Goal: Transaction & Acquisition: Purchase product/service

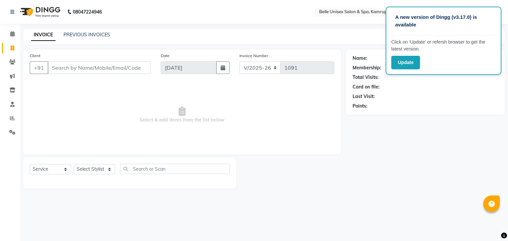
select select "7291"
select select "service"
click at [11, 92] on icon at bounding box center [13, 90] width 6 height 5
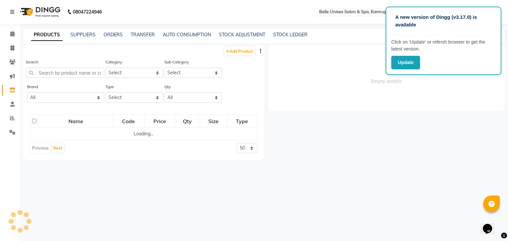
select select
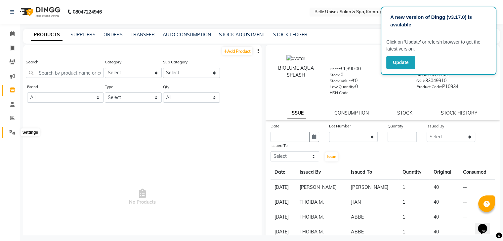
click at [11, 133] on icon at bounding box center [12, 132] width 6 height 5
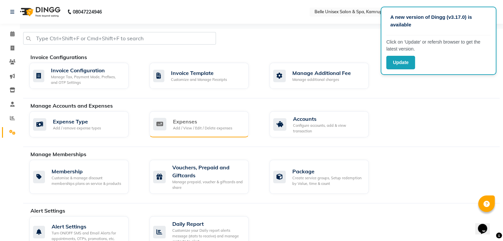
click at [212, 131] on div "Expenses Add / View / Edit / Delete expenses" at bounding box center [198, 124] width 99 height 26
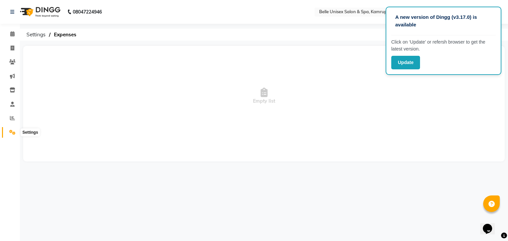
click at [15, 132] on icon at bounding box center [12, 132] width 6 height 5
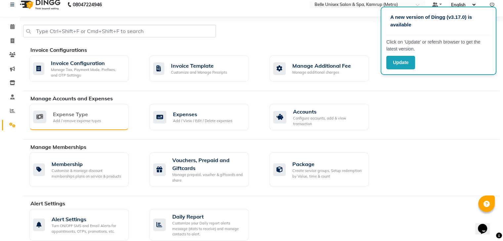
scroll to position [2, 0]
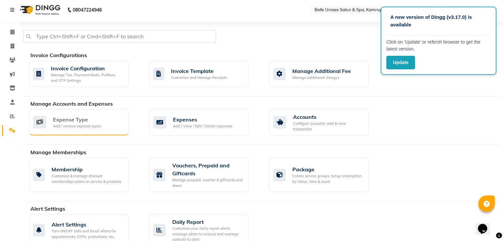
click at [53, 119] on div "Expense Type" at bounding box center [77, 120] width 48 height 8
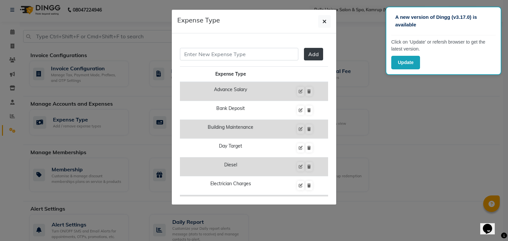
click at [255, 91] on td "Advance Salary" at bounding box center [230, 91] width 101 height 19
drag, startPoint x: 238, startPoint y: 94, endPoint x: 388, endPoint y: 136, distance: 155.1
click at [388, 136] on ngb-modal-window "Expense Type Add Expense Type Advance Salary Bank Deposit Building Maintenance …" at bounding box center [254, 120] width 508 height 241
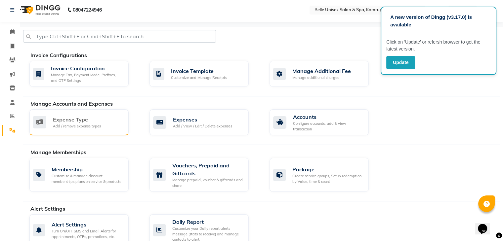
click at [101, 121] on div "Expense Type Add / remove expense types" at bounding box center [78, 123] width 90 height 14
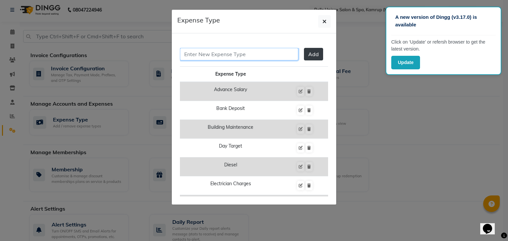
click at [229, 57] on input "text" at bounding box center [239, 54] width 118 height 13
click at [235, 59] on input "adva" at bounding box center [239, 54] width 118 height 13
type input "a"
click at [323, 23] on icon "button" at bounding box center [324, 21] width 4 height 5
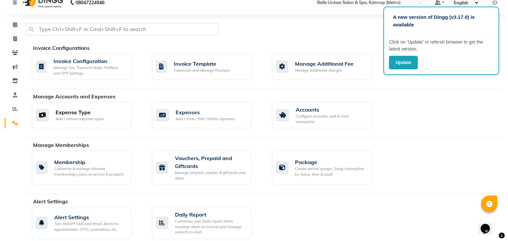
scroll to position [0, 0]
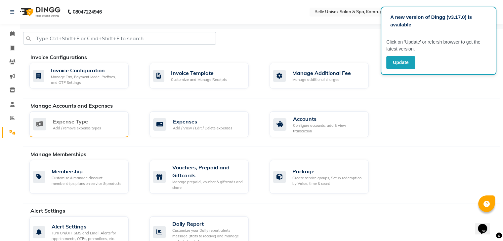
click at [70, 121] on div "Expense Type" at bounding box center [77, 122] width 48 height 8
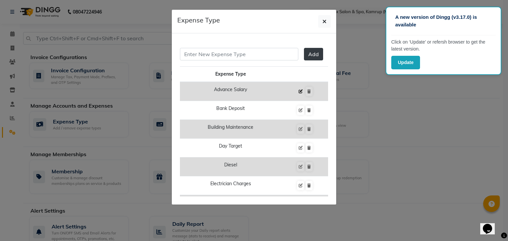
click at [299, 91] on icon at bounding box center [301, 92] width 4 height 4
type input "advance salary"
click at [284, 54] on span "Edit" at bounding box center [289, 54] width 10 height 7
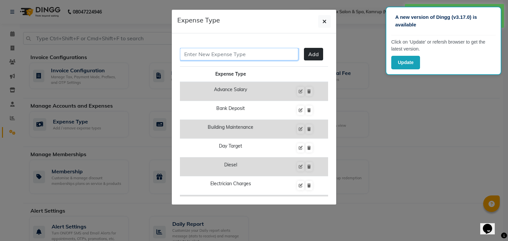
click at [246, 59] on input "text" at bounding box center [239, 54] width 118 height 13
click at [235, 93] on td "Advance Salary" at bounding box center [230, 91] width 101 height 19
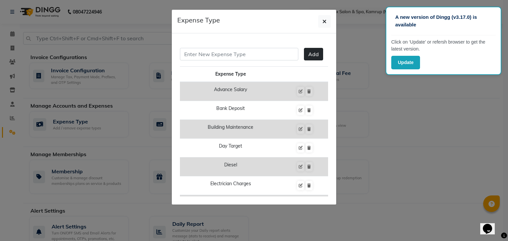
click at [235, 93] on td "Advance Salary" at bounding box center [230, 91] width 101 height 19
drag, startPoint x: 245, startPoint y: 91, endPoint x: 388, endPoint y: 92, distance: 143.5
click at [388, 92] on ngb-modal-window "Expense Type Add Expense Type Advance Salary Bank Deposit Building Maintenance …" at bounding box center [254, 120] width 508 height 241
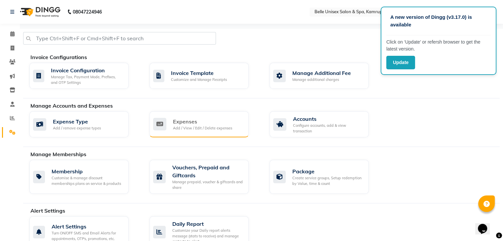
click at [186, 128] on div "Add / View / Edit / Delete expenses" at bounding box center [202, 129] width 59 height 6
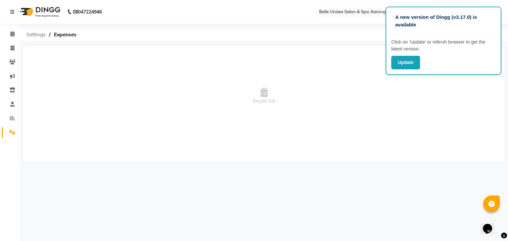
click at [35, 34] on span "Settings" at bounding box center [36, 35] width 26 height 12
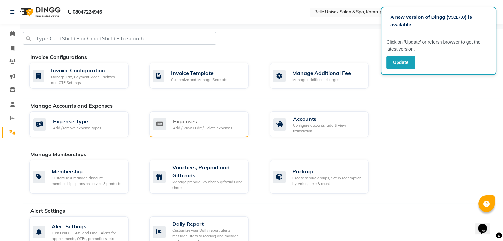
click at [159, 125] on icon at bounding box center [159, 124] width 13 height 13
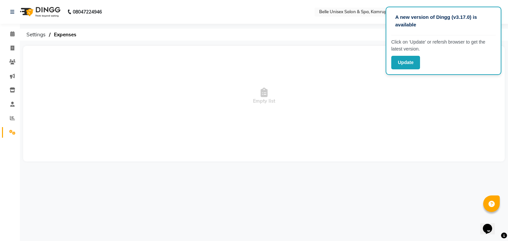
drag, startPoint x: 385, startPoint y: 42, endPoint x: 303, endPoint y: 86, distance: 93.2
click at [303, 86] on div "A new version of Dingg (v3.17.0) is available Click on ‘Update’ or refersh brow…" at bounding box center [254, 120] width 508 height 241
click at [409, 66] on button "Update" at bounding box center [405, 63] width 29 height 14
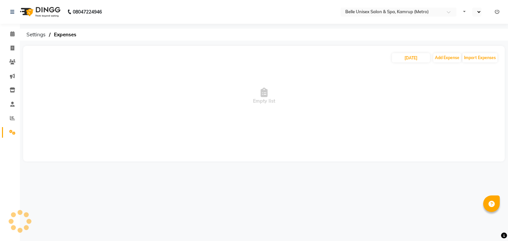
select select "en"
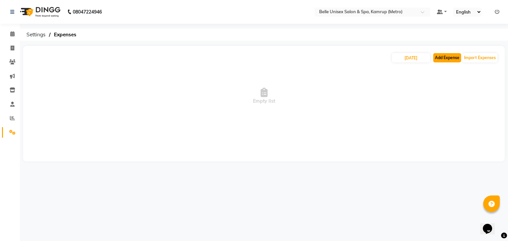
click at [440, 60] on button "Add Expense" at bounding box center [447, 57] width 28 height 9
select select "1"
select select "6378"
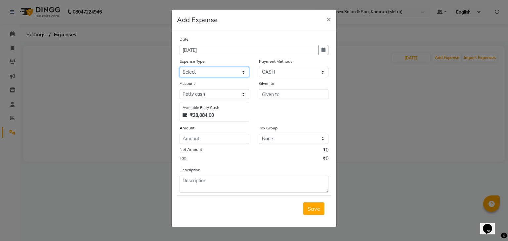
click at [243, 73] on select "Select advance salary BANK DEPOSIT building maintenance Day target DIESEL elect…" at bounding box center [214, 72] width 69 height 10
select select "21441"
click at [180, 68] on select "Select advance salary BANK DEPOSIT building maintenance Day target DIESEL elect…" at bounding box center [214, 72] width 69 height 10
click at [214, 142] on input "number" at bounding box center [214, 139] width 69 height 10
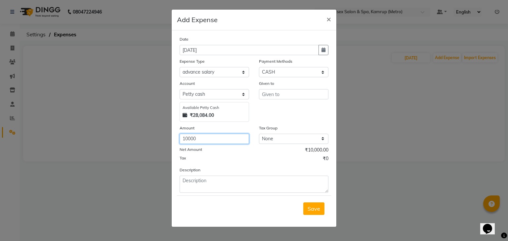
type input "10000"
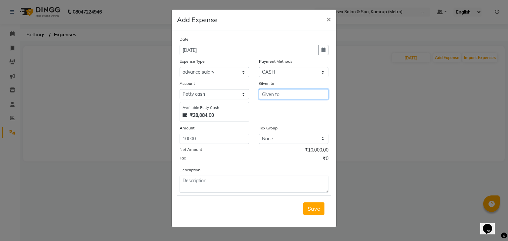
click at [310, 92] on input "text" at bounding box center [293, 94] width 69 height 10
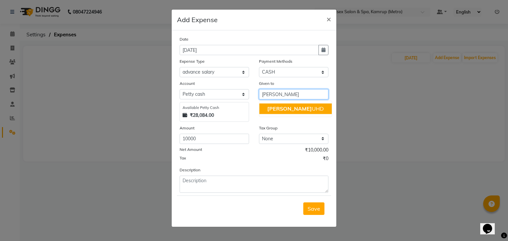
click at [298, 111] on button "[PERSON_NAME]" at bounding box center [295, 109] width 72 height 11
type input "[PERSON_NAME]"
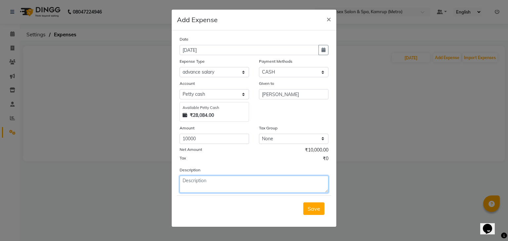
click at [227, 186] on textarea at bounding box center [254, 184] width 149 height 17
click at [186, 182] on textarea "advance 10000 given to [PERSON_NAME]" at bounding box center [254, 184] width 149 height 17
type textarea "Advance 10000 given to [PERSON_NAME]"
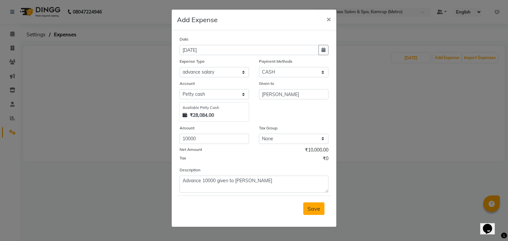
click at [314, 212] on span "Save" at bounding box center [314, 209] width 13 height 7
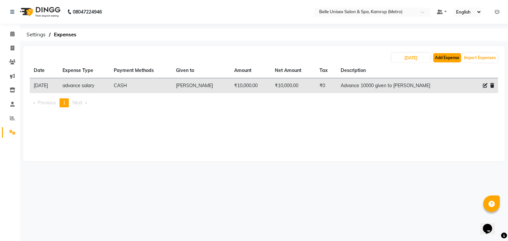
click at [447, 55] on button "Add Expense" at bounding box center [447, 57] width 28 height 9
select select "1"
select select "6378"
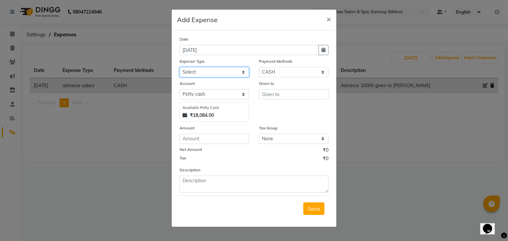
click at [241, 74] on select "Select advance salary BANK DEPOSIT building maintenance Day target DIESEL elect…" at bounding box center [214, 72] width 69 height 10
select select "21441"
click at [180, 68] on select "Select advance salary BANK DEPOSIT building maintenance Day target DIESEL elect…" at bounding box center [214, 72] width 69 height 10
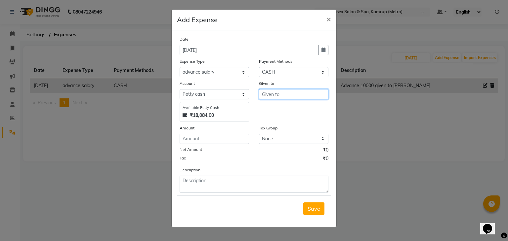
click at [291, 95] on input "text" at bounding box center [293, 94] width 69 height 10
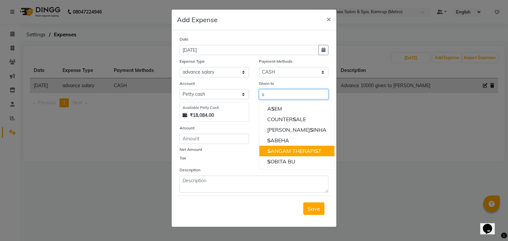
click at [301, 148] on ngb-highlight "S ANGAM THERAPI S T" at bounding box center [294, 151] width 54 height 7
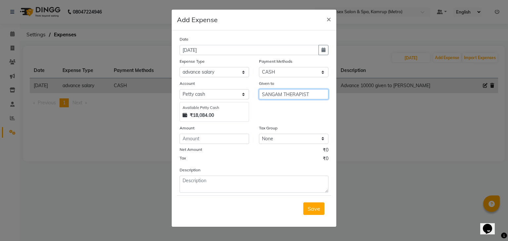
type input "SANGAM THERAPIST"
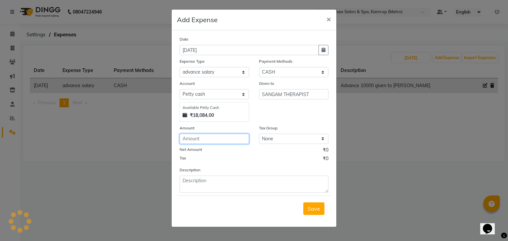
click at [217, 142] on input "number" at bounding box center [214, 139] width 69 height 10
type input "3000"
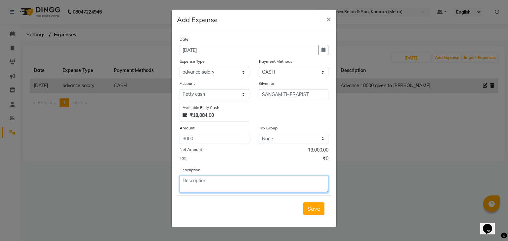
click at [201, 186] on textarea at bounding box center [254, 184] width 149 height 17
click at [186, 183] on textarea "advance" at bounding box center [254, 184] width 149 height 17
click at [239, 186] on textarea "Advance" at bounding box center [254, 184] width 149 height 17
type textarea "Advance 3000 GIVEN TO SANGAM"
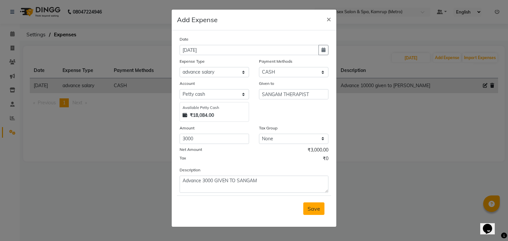
click at [316, 210] on span "Save" at bounding box center [314, 209] width 13 height 7
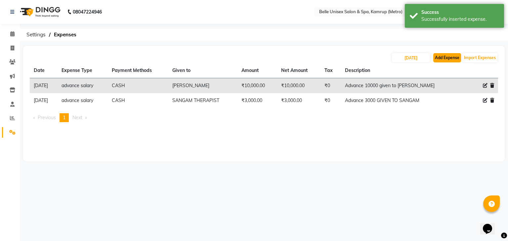
click at [443, 59] on button "Add Expense" at bounding box center [447, 57] width 28 height 9
select select "1"
select select "6378"
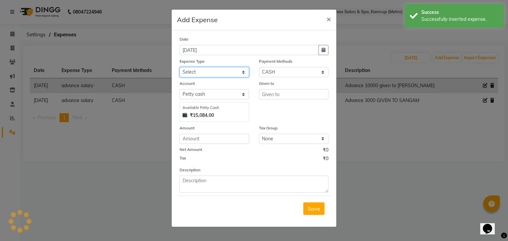
click at [245, 72] on select "Select advance salary BANK DEPOSIT building maintenance Day target DIESEL elect…" at bounding box center [214, 72] width 69 height 10
select select "21441"
click at [180, 68] on select "Select advance salary BANK DEPOSIT building maintenance Day target DIESEL elect…" at bounding box center [214, 72] width 69 height 10
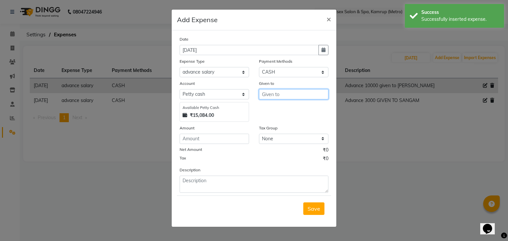
click at [292, 94] on input "text" at bounding box center [293, 94] width 69 height 10
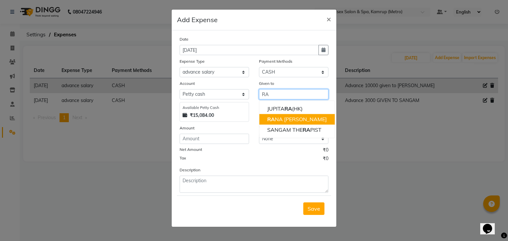
click at [300, 119] on ngb-highlight "RA NA [PERSON_NAME]" at bounding box center [297, 119] width 60 height 7
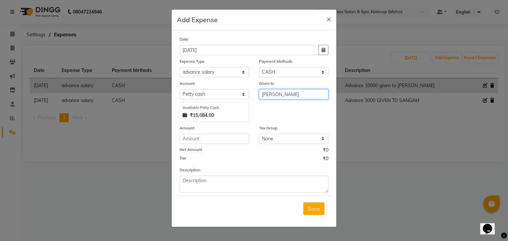
type input "[PERSON_NAME]"
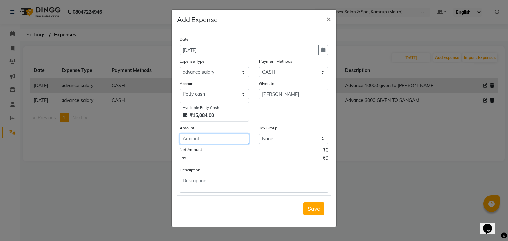
click at [232, 142] on input "number" at bounding box center [214, 139] width 69 height 10
type input "2000"
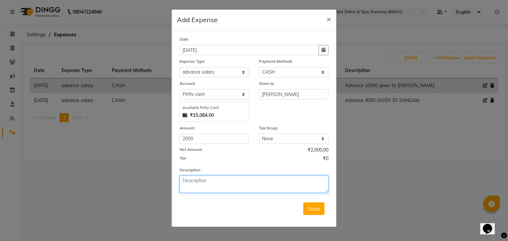
click at [254, 181] on textarea at bounding box center [254, 184] width 149 height 17
click at [203, 184] on textarea "Advance given to rana" at bounding box center [254, 184] width 149 height 17
click at [256, 183] on textarea "Advance 2000 given to rana" at bounding box center [254, 184] width 149 height 17
type textarea "Advance 2000 given to [PERSON_NAME]"
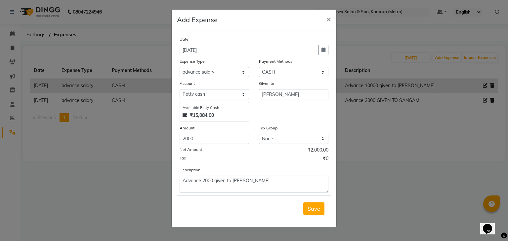
drag, startPoint x: 312, startPoint y: 208, endPoint x: 313, endPoint y: 214, distance: 6.1
click at [313, 214] on button "Save" at bounding box center [313, 209] width 21 height 13
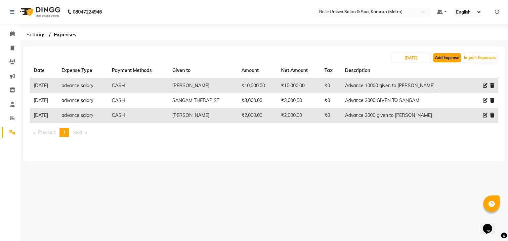
click at [452, 60] on button "Add Expense" at bounding box center [447, 57] width 28 height 9
select select "1"
select select "6378"
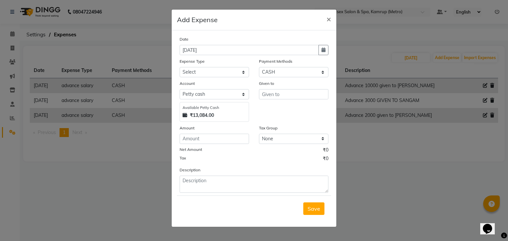
click at [398, 162] on ngb-modal-window "Add Expense × Date [DATE] Expense Type Select advance salary BANK DEPOSIT build…" at bounding box center [254, 120] width 508 height 241
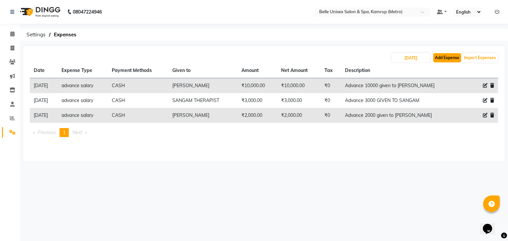
click at [448, 60] on button "Add Expense" at bounding box center [447, 57] width 28 height 9
select select "1"
select select "6378"
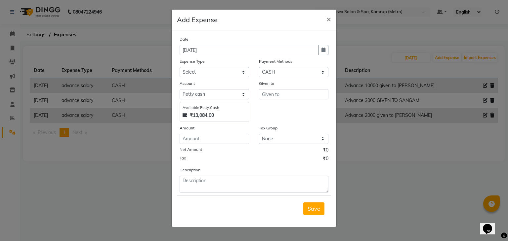
click at [421, 188] on ngb-modal-window "Add Expense × Date [DATE] Expense Type Select advance salary BANK DEPOSIT build…" at bounding box center [254, 120] width 508 height 241
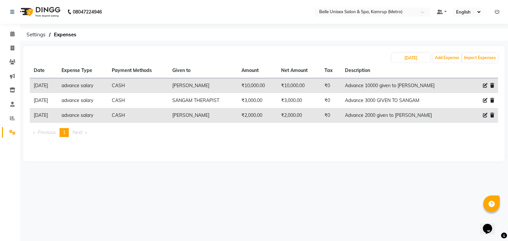
click at [13, 54] on li "Invoice" at bounding box center [10, 48] width 20 height 14
click at [13, 51] on span at bounding box center [13, 49] width 12 height 8
select select "service"
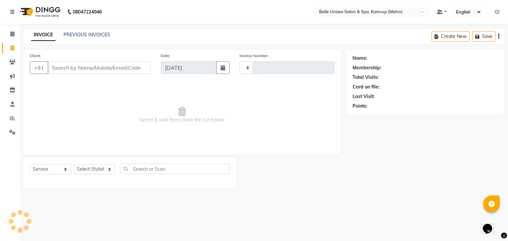
type input "1091"
select select "7291"
click at [112, 171] on select "Select Stylist" at bounding box center [94, 169] width 41 height 10
select select "88545"
click at [74, 165] on select "Select Stylist ABBE Admin id [PERSON_NAME] ASEM COUNTER SALE [PERSON_NAME] [PER…" at bounding box center [94, 169] width 41 height 10
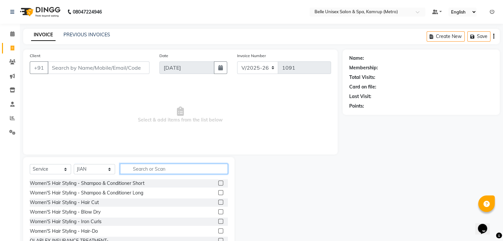
click at [161, 171] on input "text" at bounding box center [174, 169] width 108 height 10
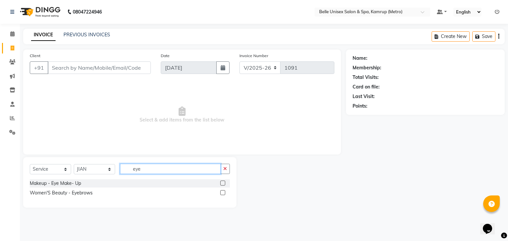
type input "eye"
click at [221, 193] on label at bounding box center [222, 192] width 5 height 5
click at [221, 193] on input "checkbox" at bounding box center [222, 193] width 4 height 4
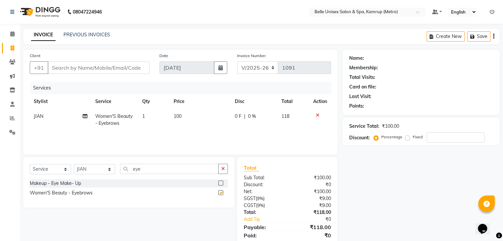
checkbox input "false"
click at [98, 68] on input "Client" at bounding box center [99, 68] width 102 height 13
type input "8"
type input "0"
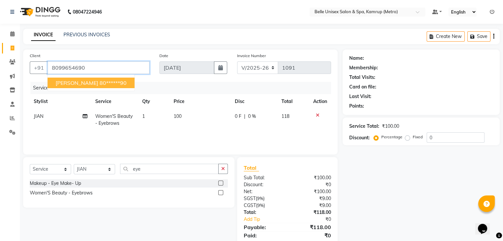
type input "8099654690"
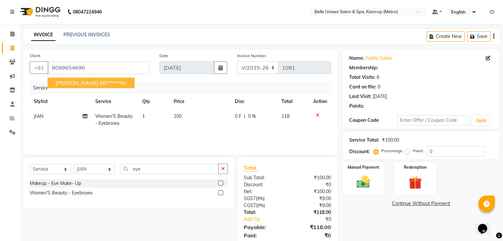
select select "1: Object"
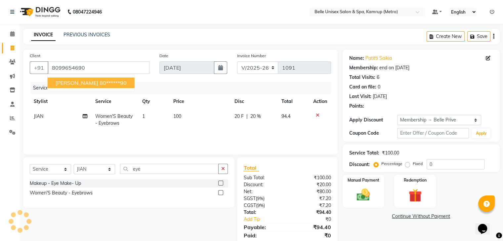
type input "20"
click at [110, 81] on ngb-highlight "80******90" at bounding box center [113, 83] width 27 height 7
type input "80******90"
type input "0"
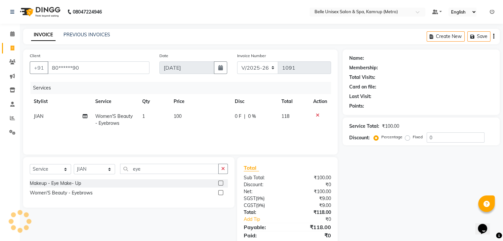
scroll to position [23, 0]
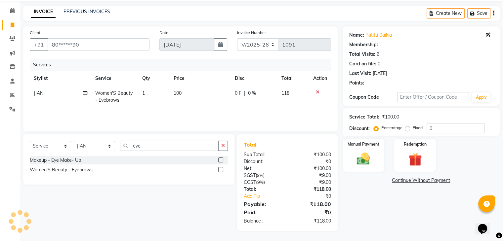
select select "1: Object"
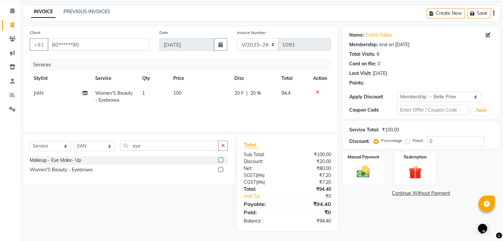
type input "20"
click at [187, 92] on td "100" at bounding box center [199, 97] width 61 height 22
select select "88545"
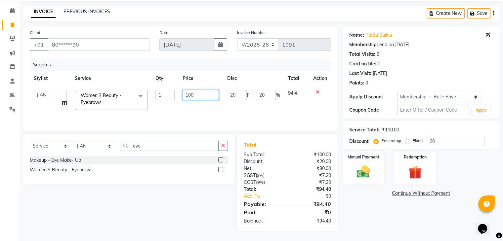
click at [197, 95] on input "100" at bounding box center [201, 95] width 36 height 10
type input "1"
type input "90"
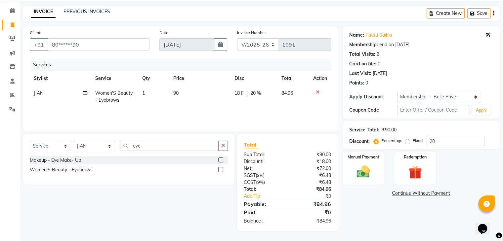
click at [213, 113] on div "Services Stylist Service Qty Price Disc Total Action JIAN Women'S Beauty - Eyeb…" at bounding box center [180, 92] width 301 height 66
click at [188, 92] on td "90" at bounding box center [199, 97] width 61 height 22
select select "88545"
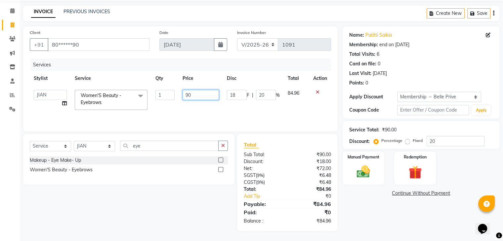
click at [197, 94] on input "90" at bounding box center [201, 95] width 36 height 10
type input "95"
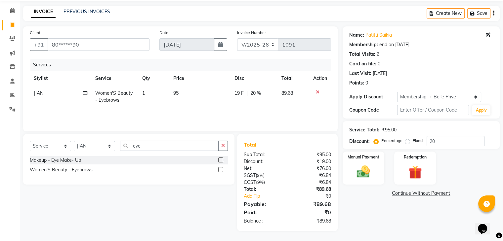
click at [238, 112] on div "Services Stylist Service Qty Price Disc Total Action JIAN Women'S Beauty - Eyeb…" at bounding box center [180, 92] width 301 height 66
click at [365, 164] on img at bounding box center [363, 172] width 22 height 16
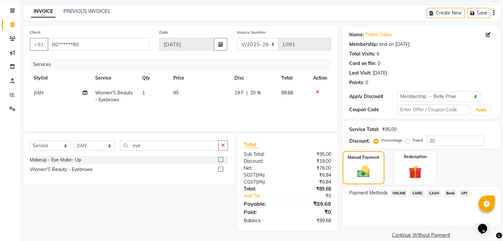
click at [434, 192] on span "CASH" at bounding box center [434, 194] width 14 height 8
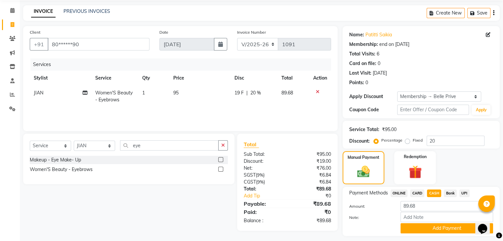
scroll to position [42, 0]
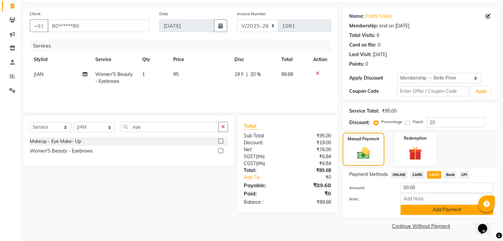
click at [433, 211] on button "Add Payment" at bounding box center [446, 210] width 93 height 10
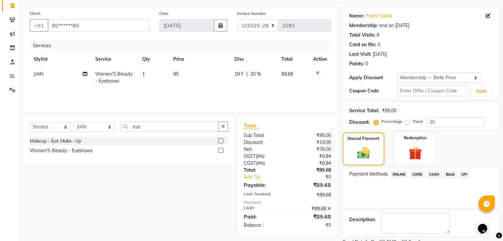
scroll to position [69, 0]
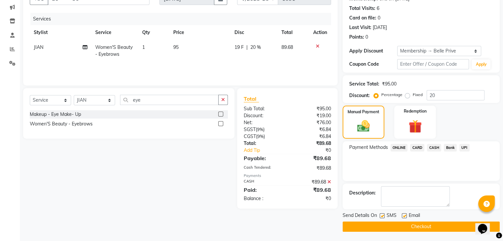
click at [426, 226] on button "Checkout" at bounding box center [421, 227] width 157 height 10
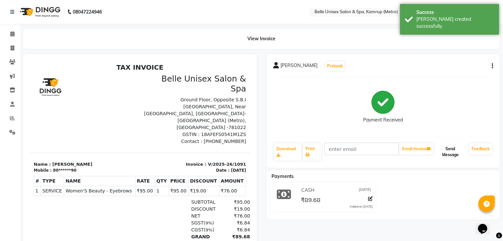
click at [451, 149] on button "Send Message" at bounding box center [450, 152] width 32 height 17
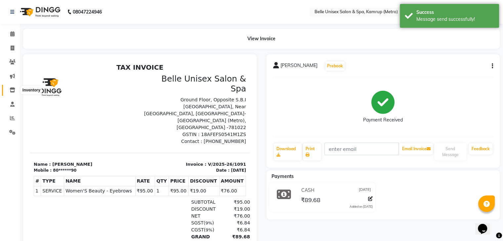
click at [13, 89] on icon at bounding box center [13, 90] width 6 height 5
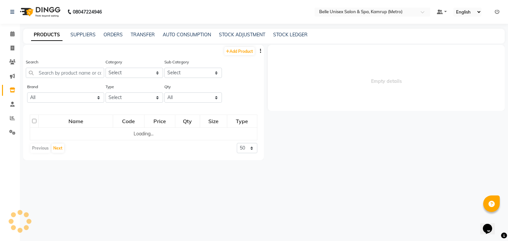
select select
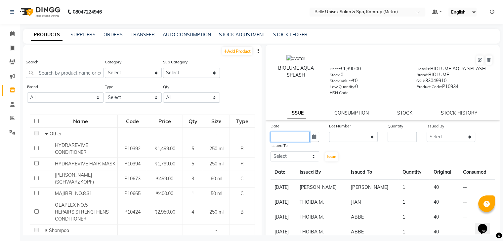
click at [292, 142] on input "text" at bounding box center [290, 137] width 39 height 10
select select "9"
select select "2025"
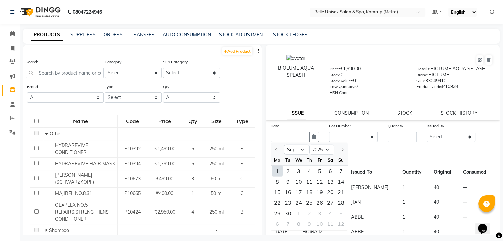
click at [277, 174] on div "1" at bounding box center [277, 171] width 11 height 11
type input "[DATE]"
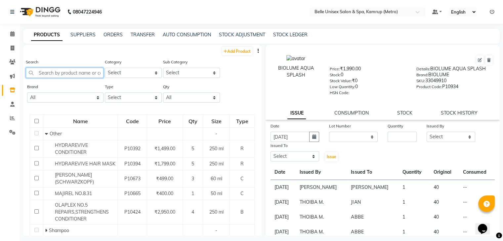
click at [64, 72] on input "text" at bounding box center [65, 73] width 78 height 10
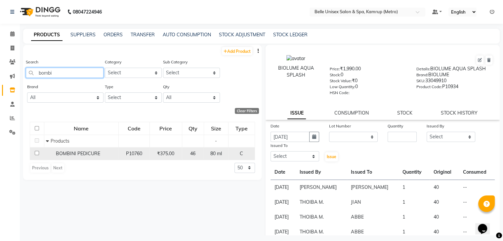
type input "bombi"
click at [37, 154] on input "checkbox" at bounding box center [37, 153] width 4 height 4
checkbox input "true"
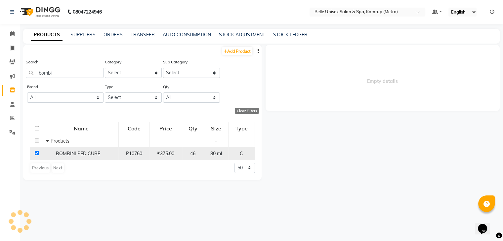
select select
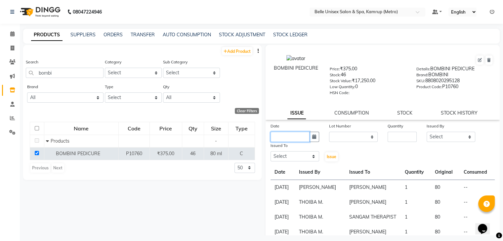
click at [282, 140] on input "text" at bounding box center [290, 137] width 39 height 10
select select "9"
select select "2025"
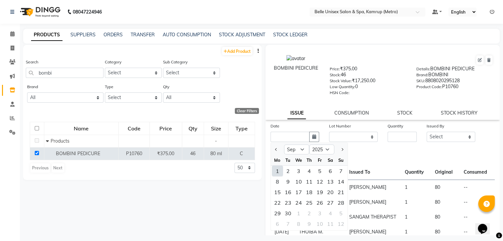
click at [278, 173] on div "1" at bounding box center [277, 171] width 11 height 11
type input "[DATE]"
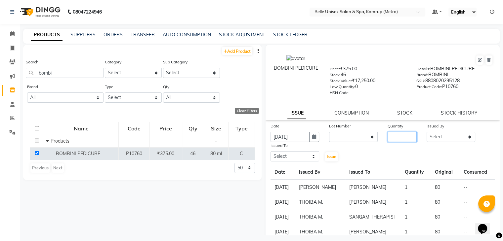
click at [402, 138] on input "number" at bounding box center [402, 137] width 29 height 10
type input "1"
click at [468, 141] on select "Select ABBE Admin id [PERSON_NAME] ASEM COUNTER SALE [PERSON_NAME] [PERSON_NAME…" at bounding box center [451, 137] width 49 height 10
select select "62448"
click at [427, 134] on select "Select ABBE Admin id [PERSON_NAME] ASEM COUNTER SALE [PERSON_NAME] [PERSON_NAME…" at bounding box center [451, 137] width 49 height 10
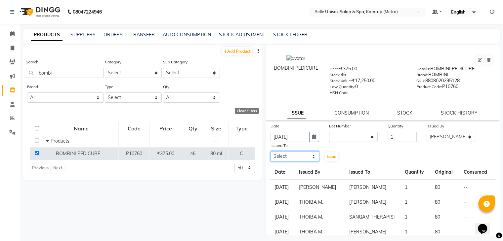
click at [312, 162] on select "Select ABBE Admin id [PERSON_NAME] ASEM COUNTER SALE [PERSON_NAME] [PERSON_NAME…" at bounding box center [295, 156] width 49 height 10
select select "82274"
click at [271, 154] on select "Select ABBE Admin id [PERSON_NAME] ASEM COUNTER SALE [PERSON_NAME] [PERSON_NAME…" at bounding box center [295, 156] width 49 height 10
click at [327, 158] on span "Issue" at bounding box center [332, 156] width 10 height 5
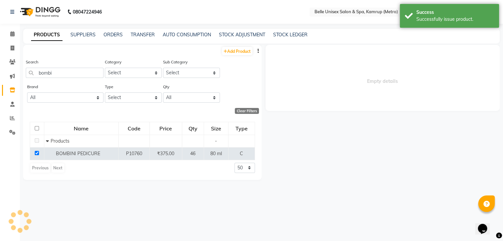
select select
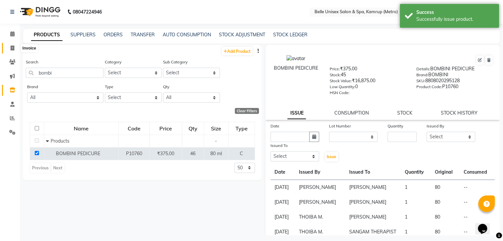
click at [17, 45] on span at bounding box center [13, 49] width 12 height 8
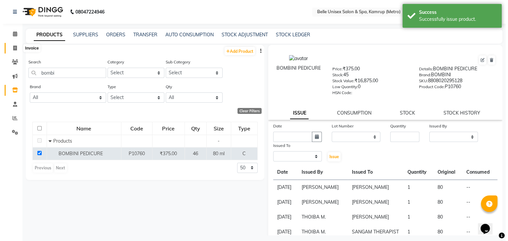
select select "service"
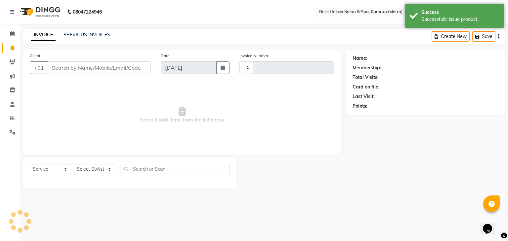
type input "1092"
select select "7291"
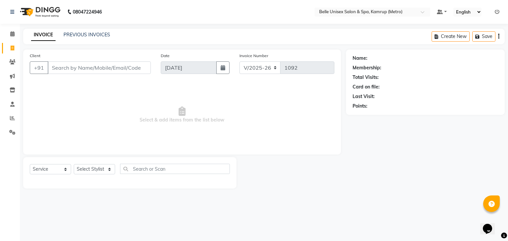
click at [17, 22] on nav "08047224946 Select Location × Belle Unisex Salon & Spa, Kamrup (Metro) Default …" at bounding box center [254, 12] width 508 height 24
click at [12, 29] on link "Calendar" at bounding box center [10, 34] width 16 height 11
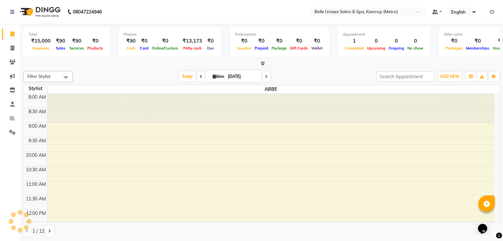
click at [93, 72] on div "[DATE] [DATE]" at bounding box center [224, 77] width 297 height 10
drag, startPoint x: 57, startPoint y: 45, endPoint x: 63, endPoint y: 43, distance: 6.4
click at [63, 43] on div "₹90 Sales" at bounding box center [60, 44] width 15 height 15
click at [92, 75] on div "[DATE] [DATE]" at bounding box center [224, 77] width 297 height 10
click at [12, 49] on icon at bounding box center [13, 48] width 4 height 5
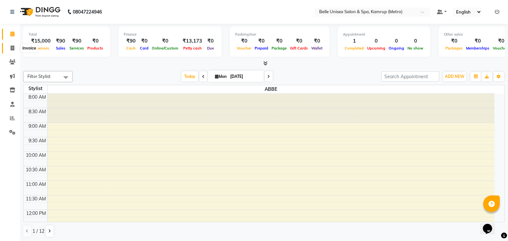
select select "service"
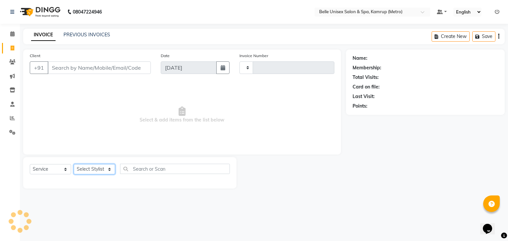
click at [111, 174] on select "Select Stylist" at bounding box center [94, 169] width 41 height 10
type input "1092"
select select "7291"
click at [111, 168] on select "Select Stylist" at bounding box center [94, 169] width 41 height 10
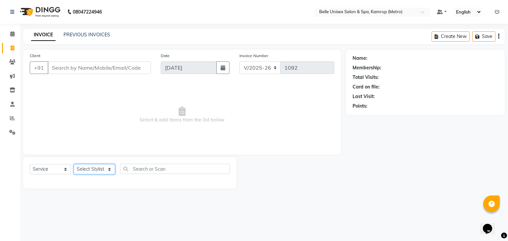
select select "88545"
click at [74, 165] on select "Select Stylist ABBE Admin id [PERSON_NAME] ASEM COUNTER SALE [PERSON_NAME] [PER…" at bounding box center [94, 169] width 41 height 10
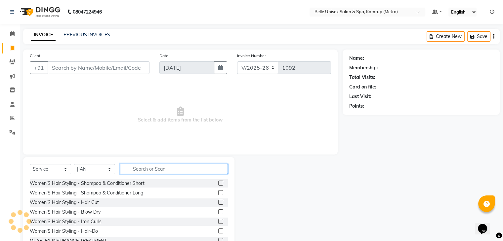
click at [147, 173] on input "text" at bounding box center [174, 169] width 108 height 10
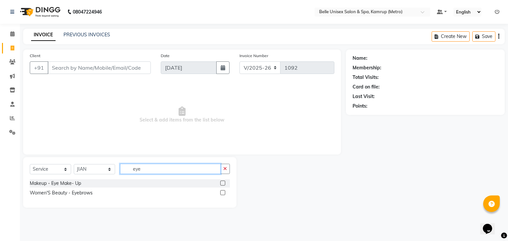
type input "eye"
click at [222, 191] on label at bounding box center [222, 192] width 5 height 5
click at [222, 191] on input "checkbox" at bounding box center [222, 193] width 4 height 4
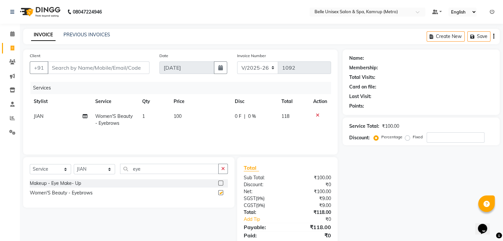
checkbox input "false"
click at [155, 171] on input "eye" at bounding box center [169, 169] width 99 height 10
type input "e"
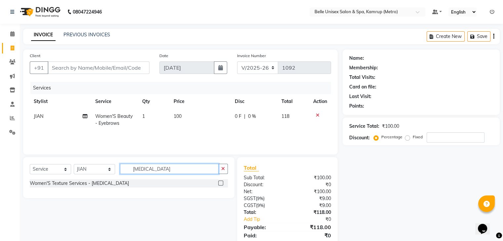
type input "[MEDICAL_DATA]"
click at [218, 183] on div "Women'S Texture Services - [MEDICAL_DATA]" at bounding box center [129, 184] width 198 height 8
click at [220, 183] on label at bounding box center [220, 183] width 5 height 5
click at [220, 183] on input "checkbox" at bounding box center [220, 184] width 4 height 4
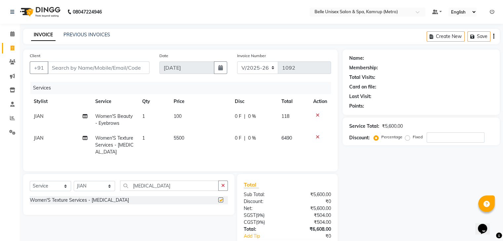
checkbox input "false"
click at [184, 138] on td "5500" at bounding box center [200, 145] width 61 height 29
select select "88545"
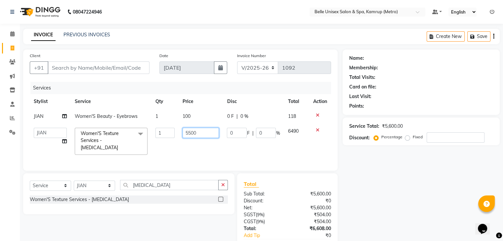
click at [200, 134] on input "5500" at bounding box center [201, 133] width 36 height 10
type input "5"
type input "6500"
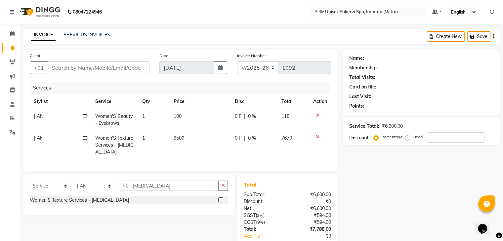
click at [200, 143] on td "6500" at bounding box center [200, 145] width 61 height 29
select select "88545"
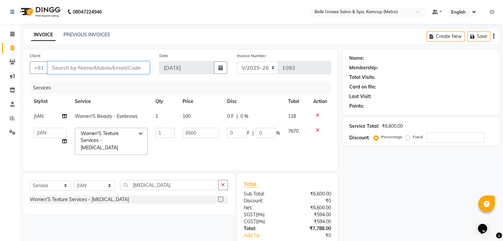
click at [107, 65] on input "Client" at bounding box center [99, 68] width 102 height 13
type input "8"
type input "0"
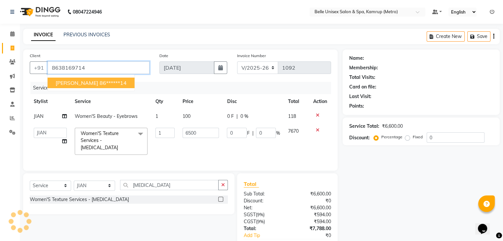
type input "8638169714"
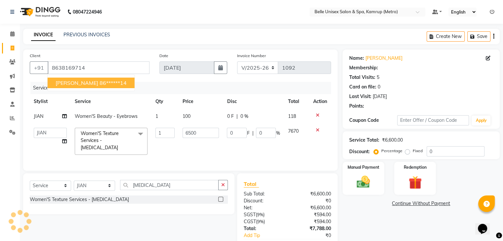
type input "1300"
type input "20"
select select "1: Object"
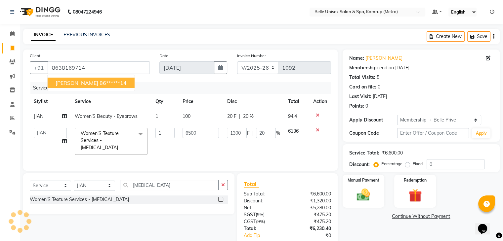
type input "20"
click at [66, 82] on span "[PERSON_NAME]" at bounding box center [77, 83] width 43 height 7
type input "86******14"
type input "0"
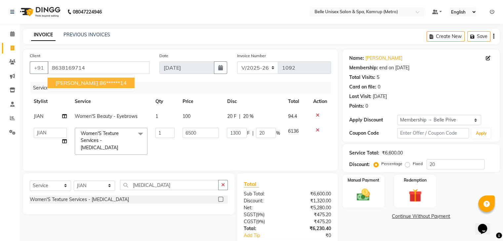
type input "0"
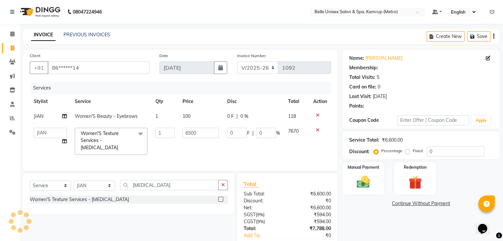
type input "1300"
type input "20"
select select "1: Object"
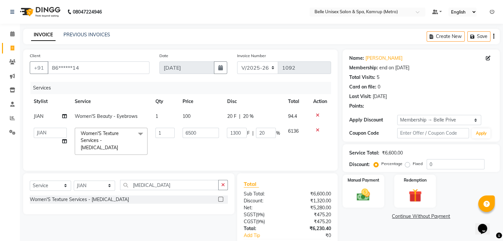
type input "20"
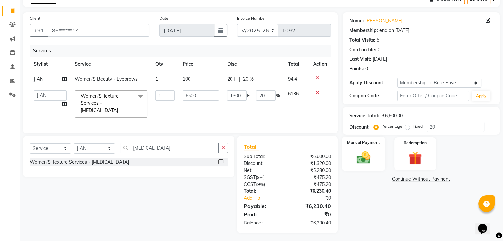
click at [363, 159] on img at bounding box center [363, 158] width 22 height 16
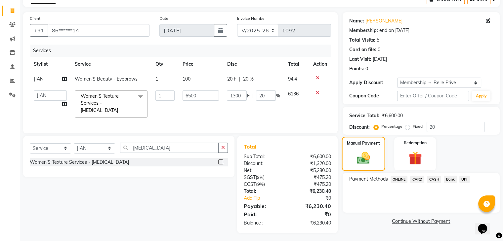
click at [360, 159] on img at bounding box center [363, 158] width 21 height 15
click at [364, 149] on div "Manual Payment" at bounding box center [363, 154] width 43 height 34
click at [398, 181] on span "ONLINE" at bounding box center [399, 180] width 17 height 8
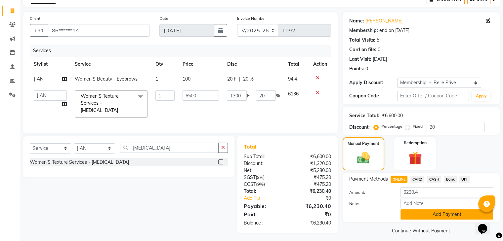
click at [442, 213] on button "Add Payment" at bounding box center [446, 215] width 93 height 10
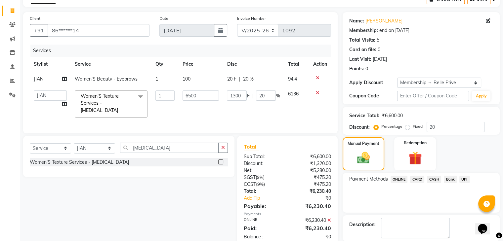
scroll to position [69, 0]
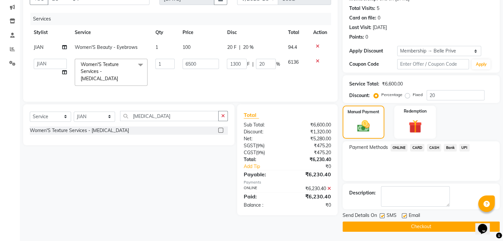
click at [404, 224] on button "Checkout" at bounding box center [421, 227] width 157 height 10
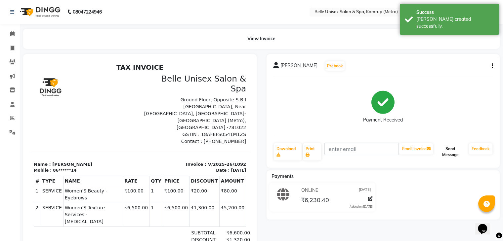
click at [449, 152] on button "Send Message" at bounding box center [450, 152] width 32 height 17
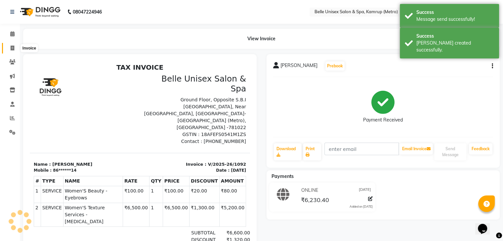
click at [11, 46] on icon at bounding box center [13, 48] width 4 height 5
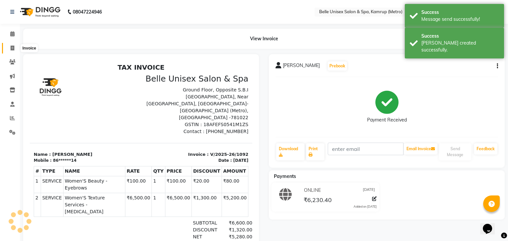
select select "service"
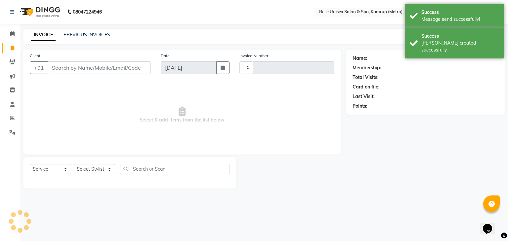
type input "1093"
select select "7291"
